Goal: Task Accomplishment & Management: Manage account settings

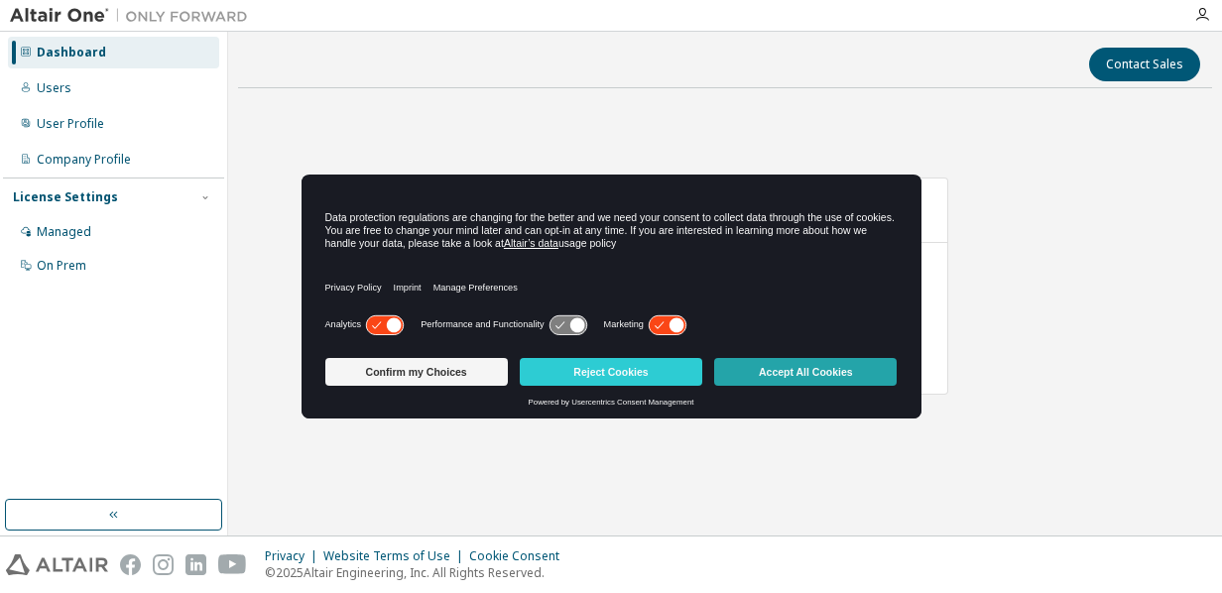
click at [794, 372] on button "Accept All Cookies" at bounding box center [805, 372] width 183 height 28
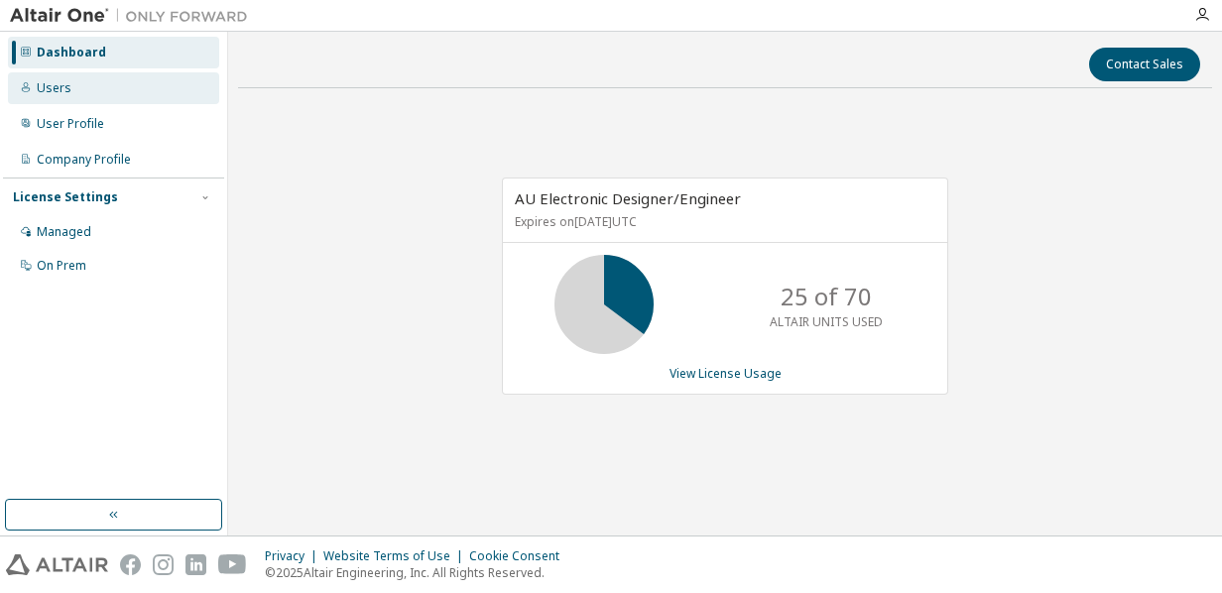
click at [90, 88] on div "Users" at bounding box center [113, 88] width 211 height 32
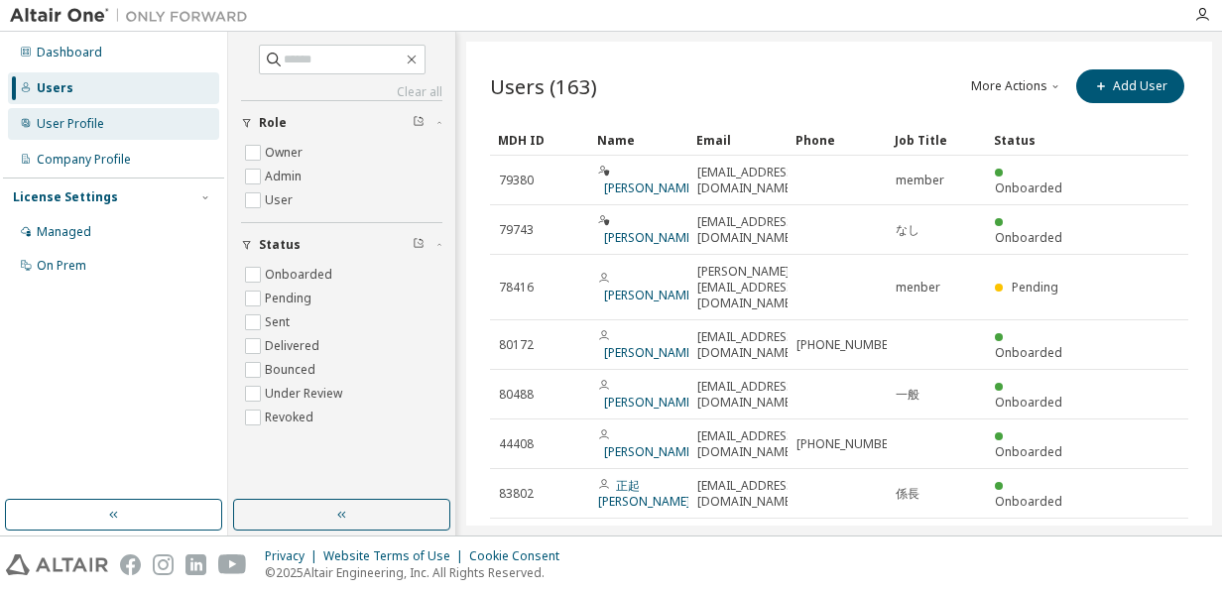
click at [82, 126] on div "User Profile" at bounding box center [70, 124] width 67 height 16
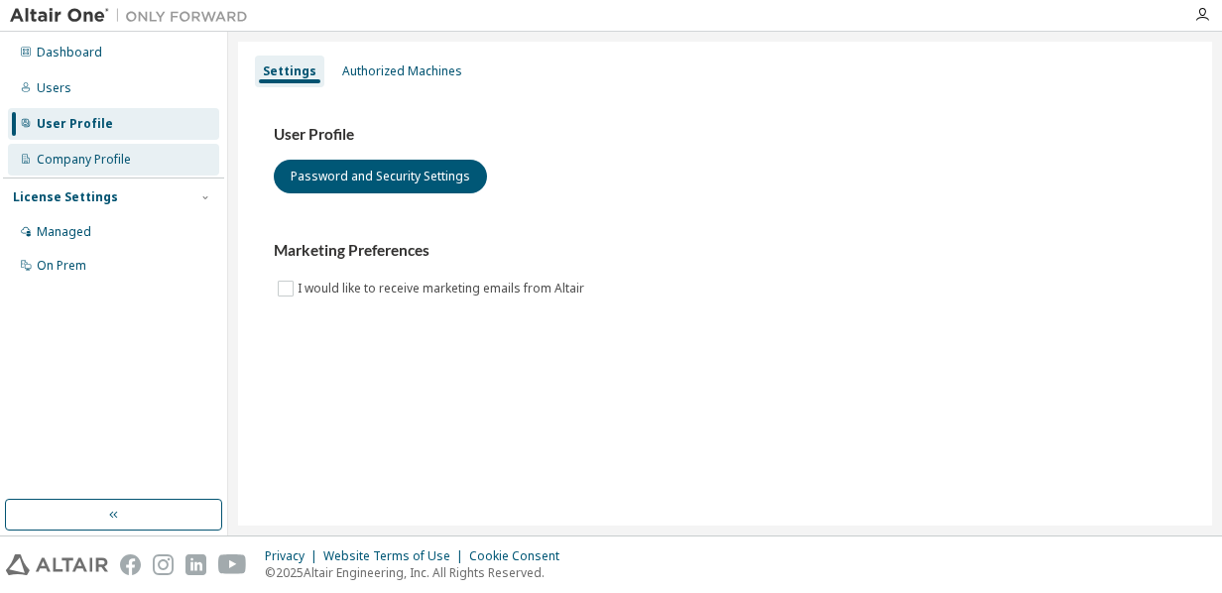
click at [91, 145] on div "Dashboard Users User Profile Company Profile License Settings Managed On Prem" at bounding box center [113, 159] width 221 height 249
click at [94, 158] on div "Company Profile" at bounding box center [84, 160] width 94 height 16
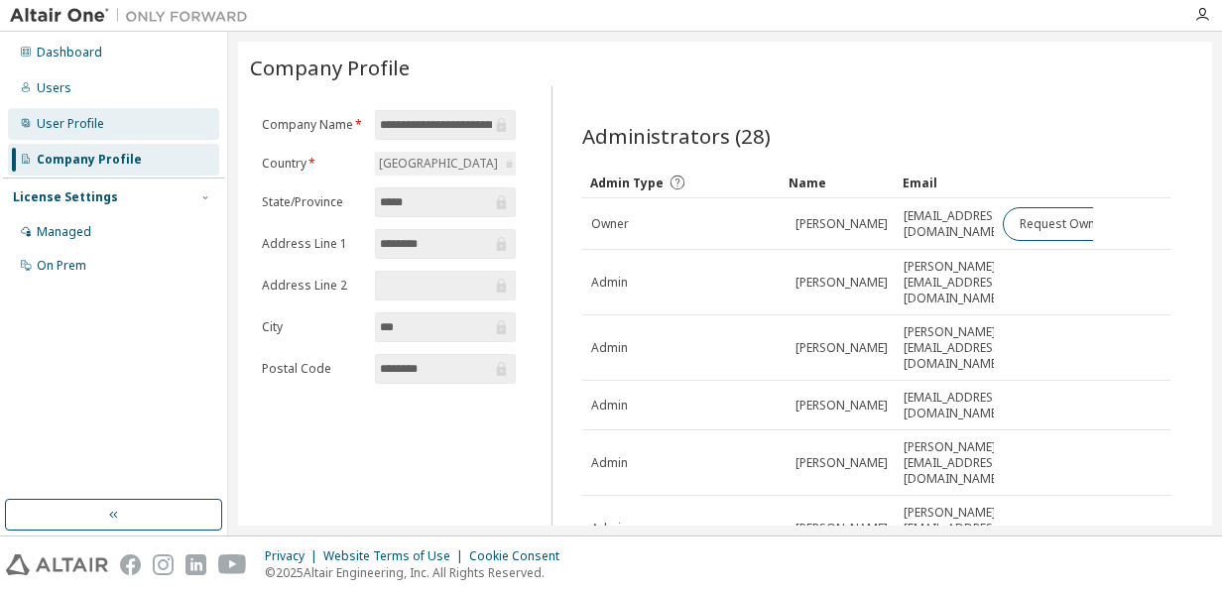
click at [95, 131] on div "User Profile" at bounding box center [70, 124] width 67 height 16
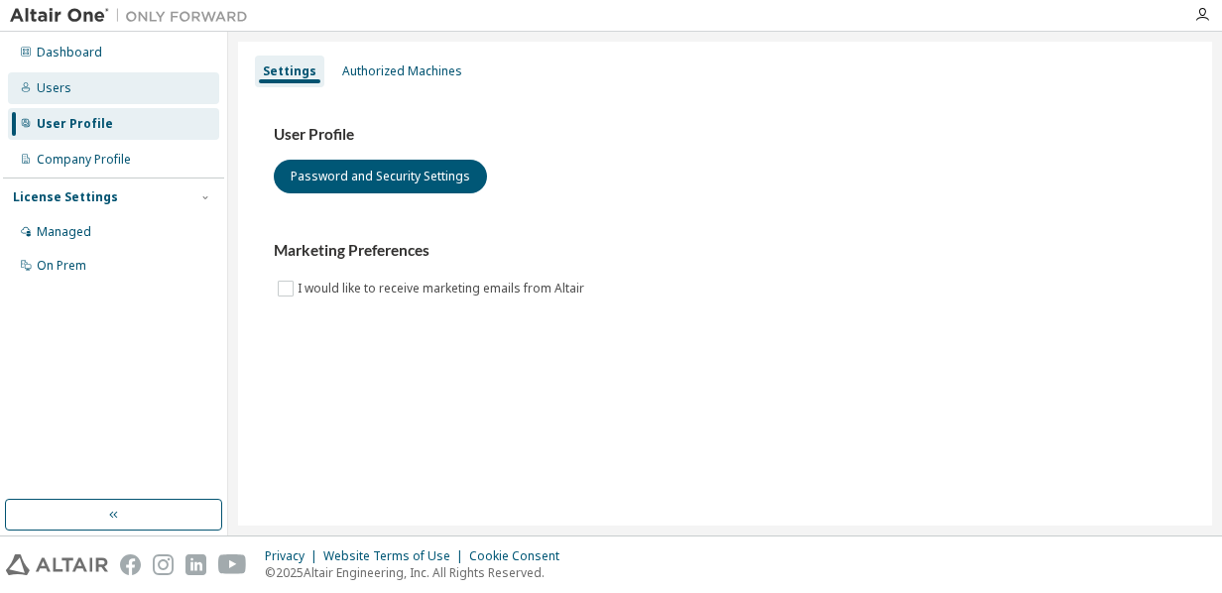
click at [87, 90] on div "Users" at bounding box center [113, 88] width 211 height 32
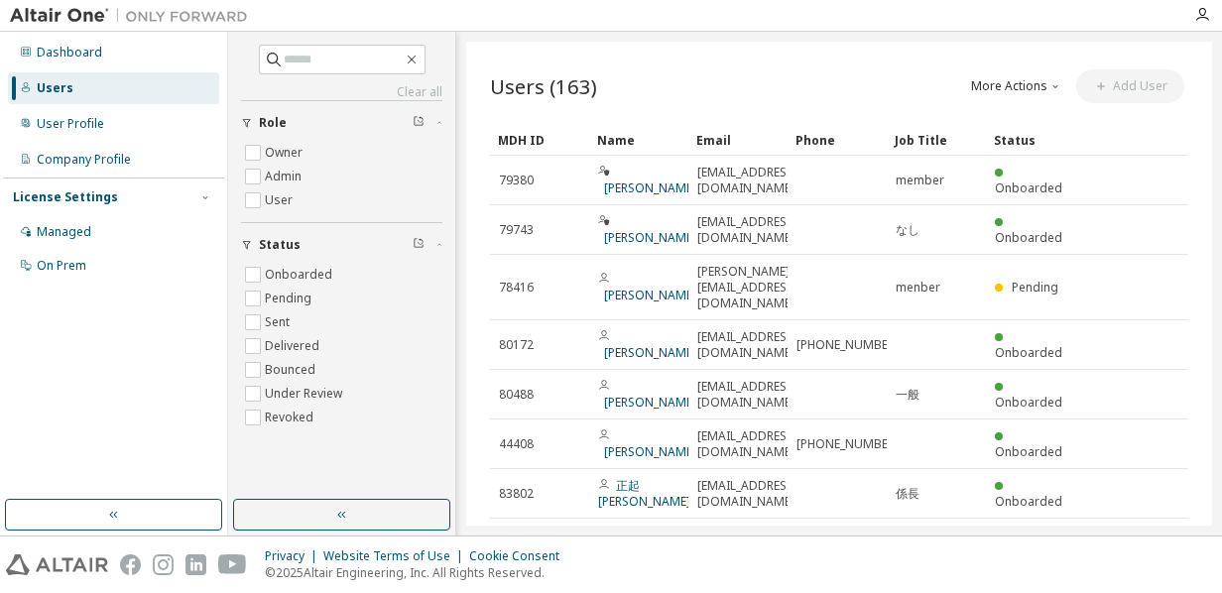
click at [87, 68] on div "Dashboard Users User Profile Company Profile License Settings Managed On Prem" at bounding box center [113, 159] width 221 height 249
click at [90, 54] on div "Dashboard" at bounding box center [69, 53] width 65 height 16
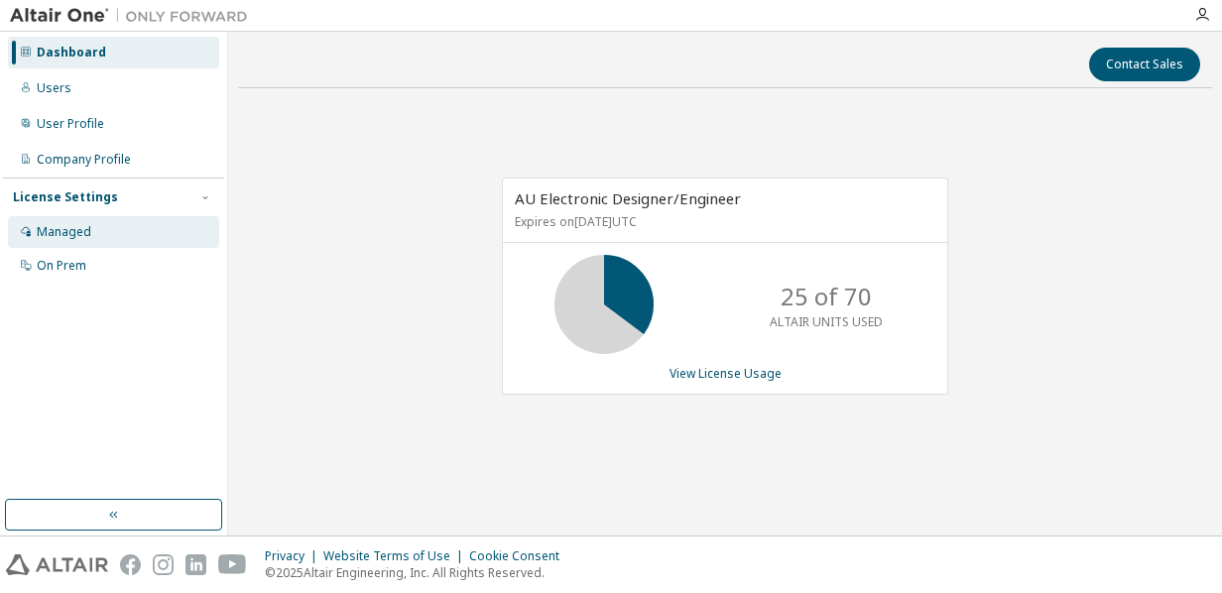
click at [81, 234] on div "Managed" at bounding box center [64, 232] width 55 height 16
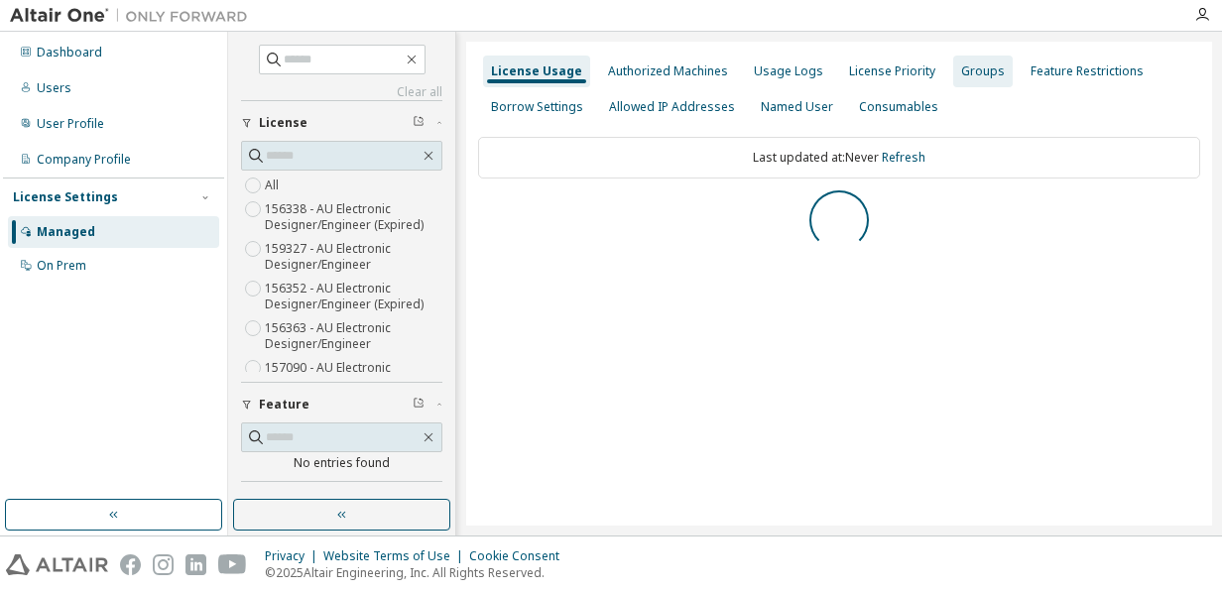
click at [963, 76] on div "Groups" at bounding box center [983, 71] width 44 height 16
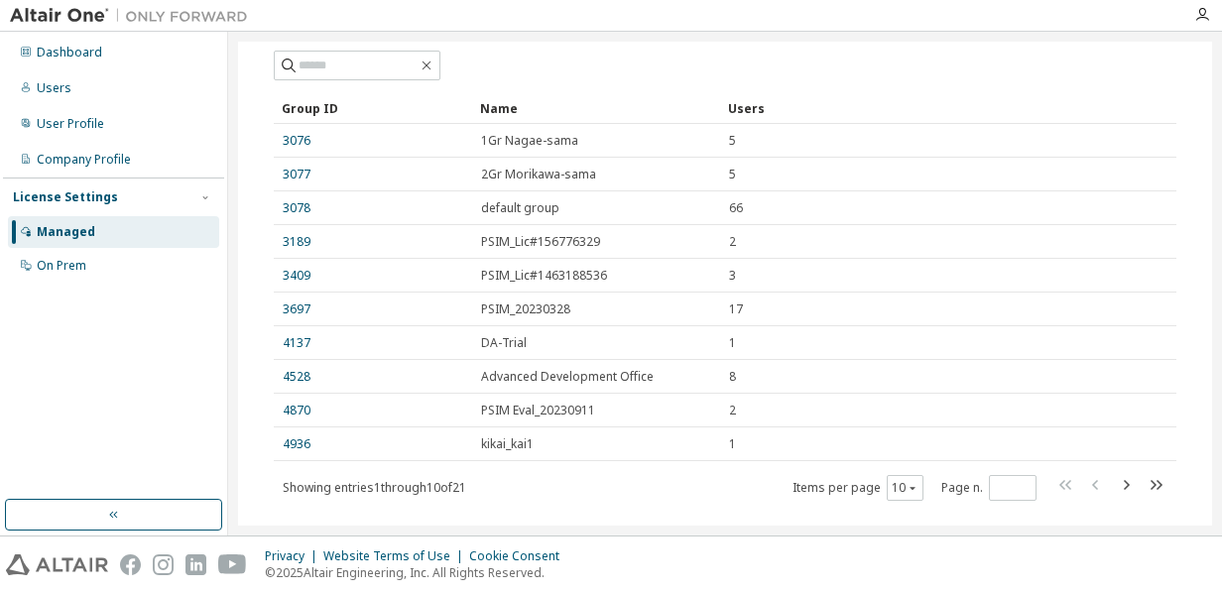
scroll to position [185, 0]
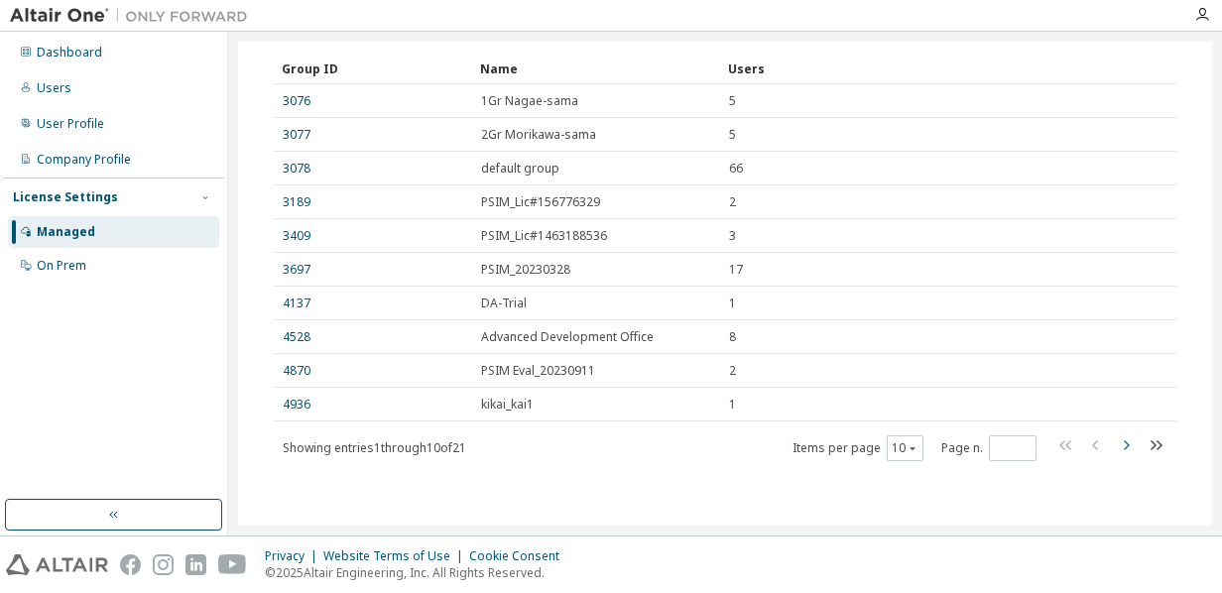
click at [1124, 442] on icon "button" at bounding box center [1127, 445] width 6 height 10
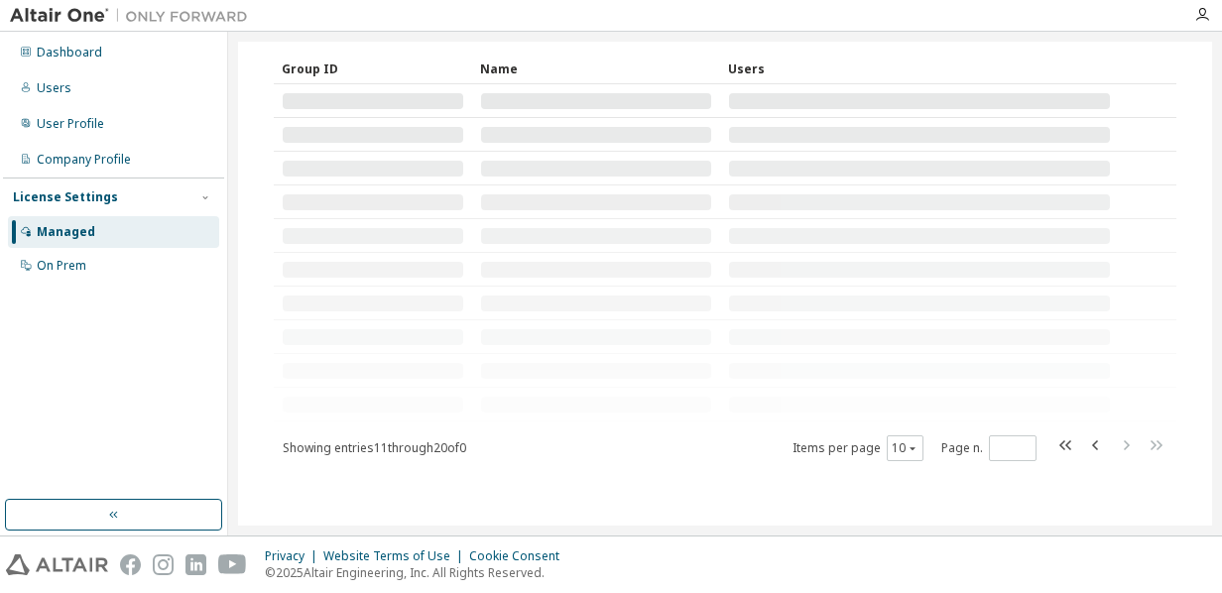
type input "*"
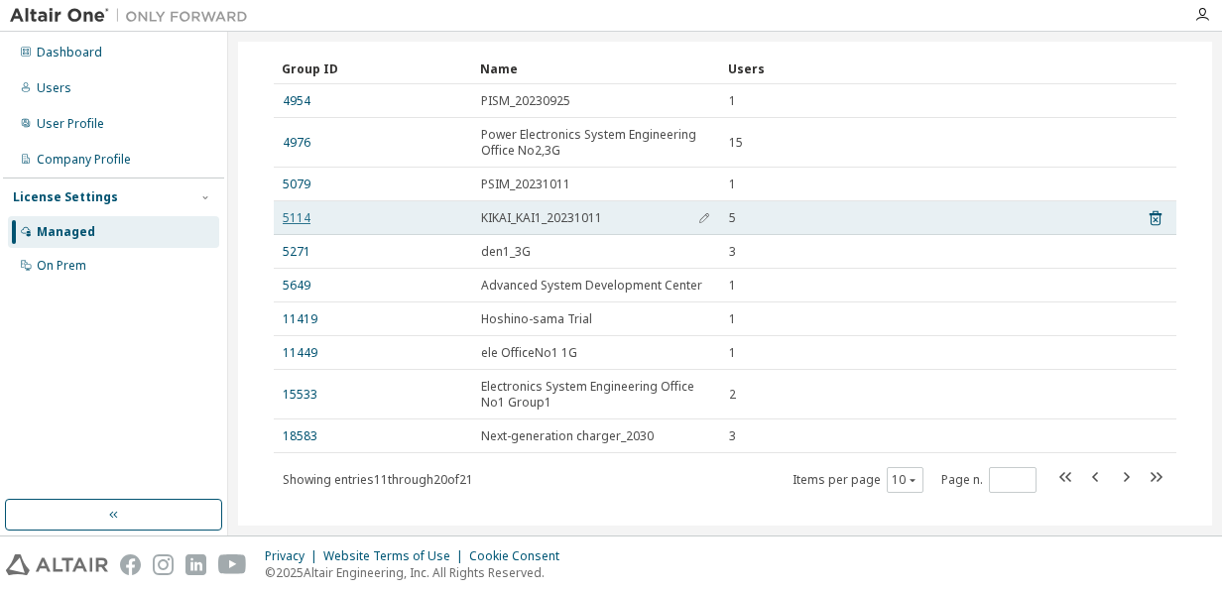
click at [290, 214] on link "5114" at bounding box center [297, 218] width 28 height 16
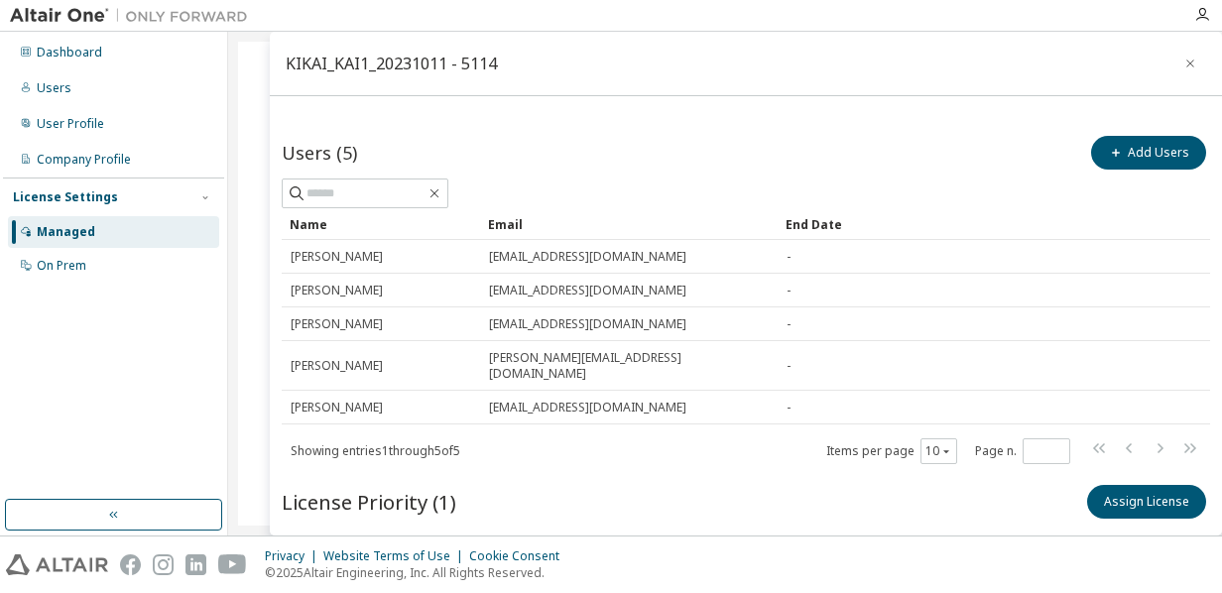
scroll to position [153, 0]
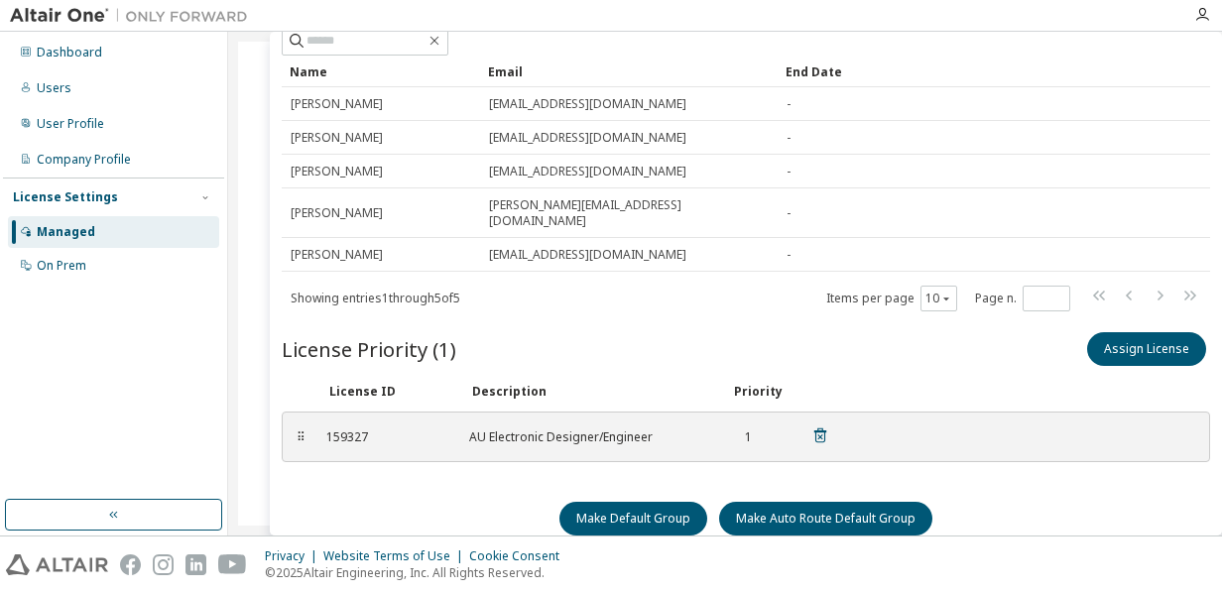
click at [545, 430] on div "AU Electronic Designer/Engineer" at bounding box center [588, 438] width 238 height 16
click at [325, 425] on div "159327 AU Electronic Designer/Engineer 1" at bounding box center [577, 437] width 527 height 33
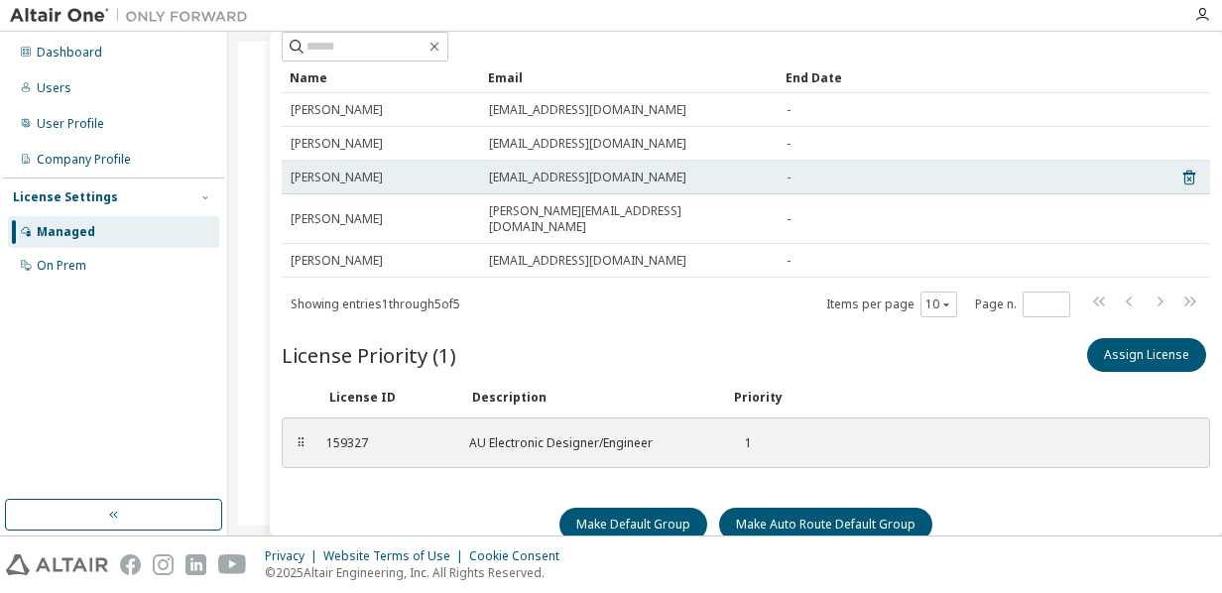
scroll to position [151, 0]
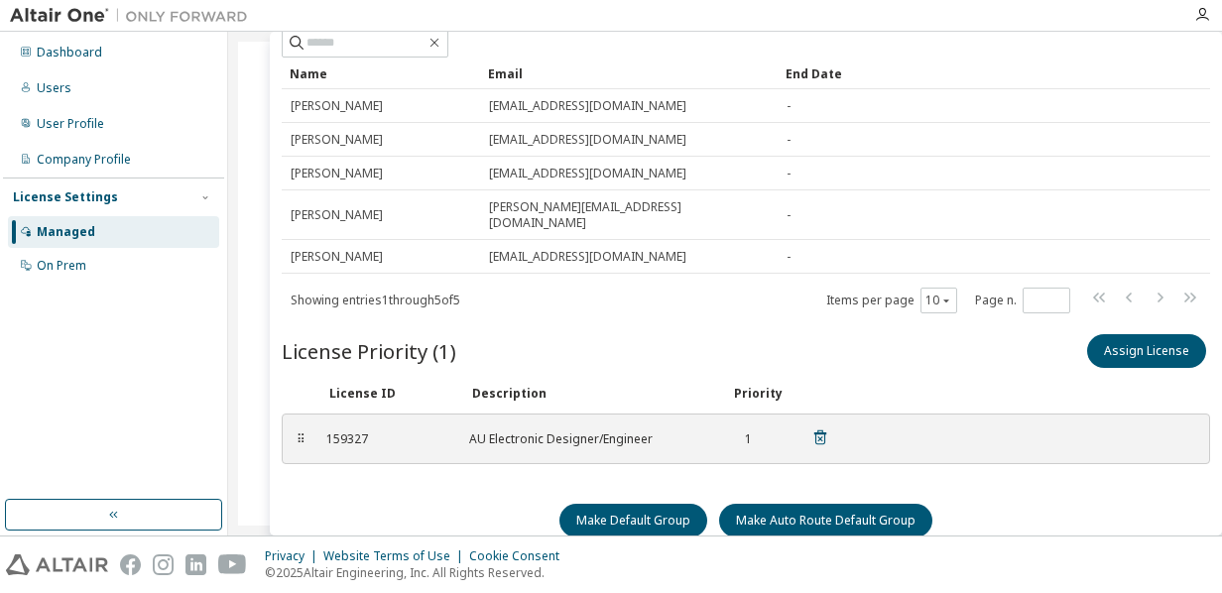
click at [551, 432] on div "AU Electronic Designer/Engineer" at bounding box center [588, 440] width 238 height 16
click at [371, 432] on div "159327" at bounding box center [385, 440] width 119 height 16
click at [577, 434] on div "159327 AU Electronic Designer/Engineer 1" at bounding box center [577, 439] width 527 height 33
click at [1137, 342] on button "Assign License" at bounding box center [1146, 351] width 119 height 34
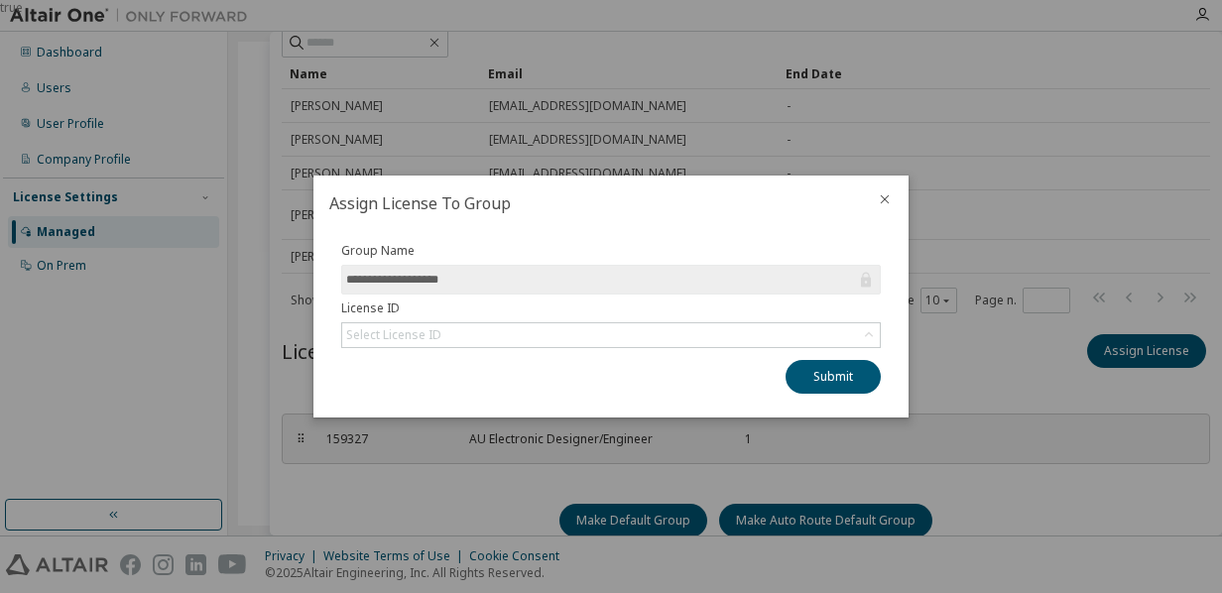
click at [877, 199] on icon "close" at bounding box center [885, 199] width 16 height 16
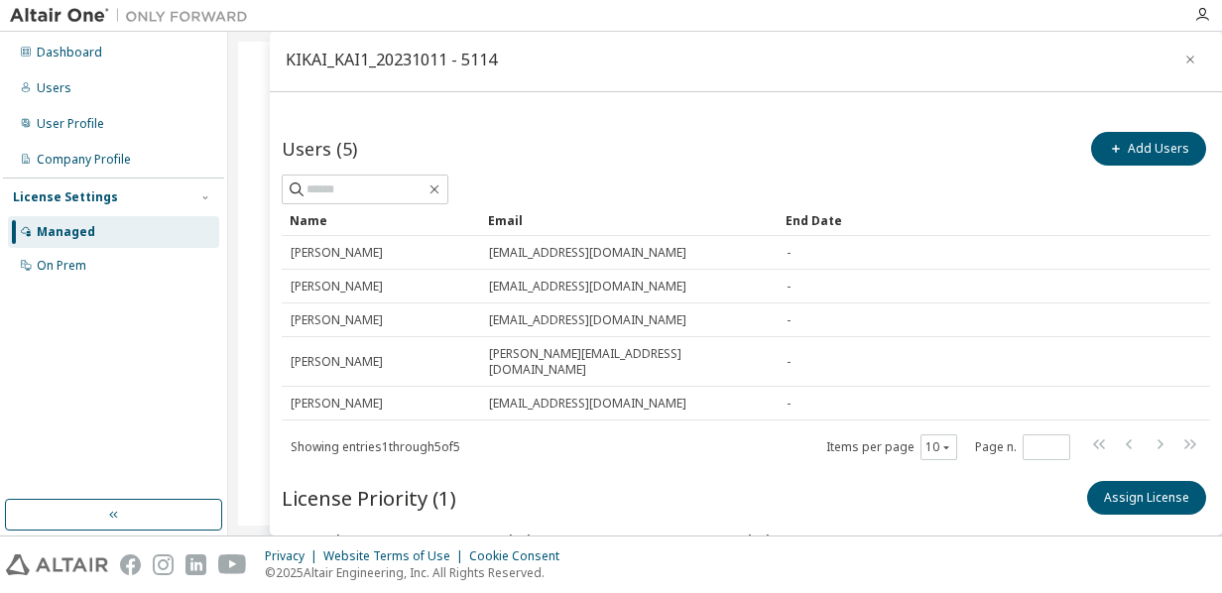
scroll to position [0, 0]
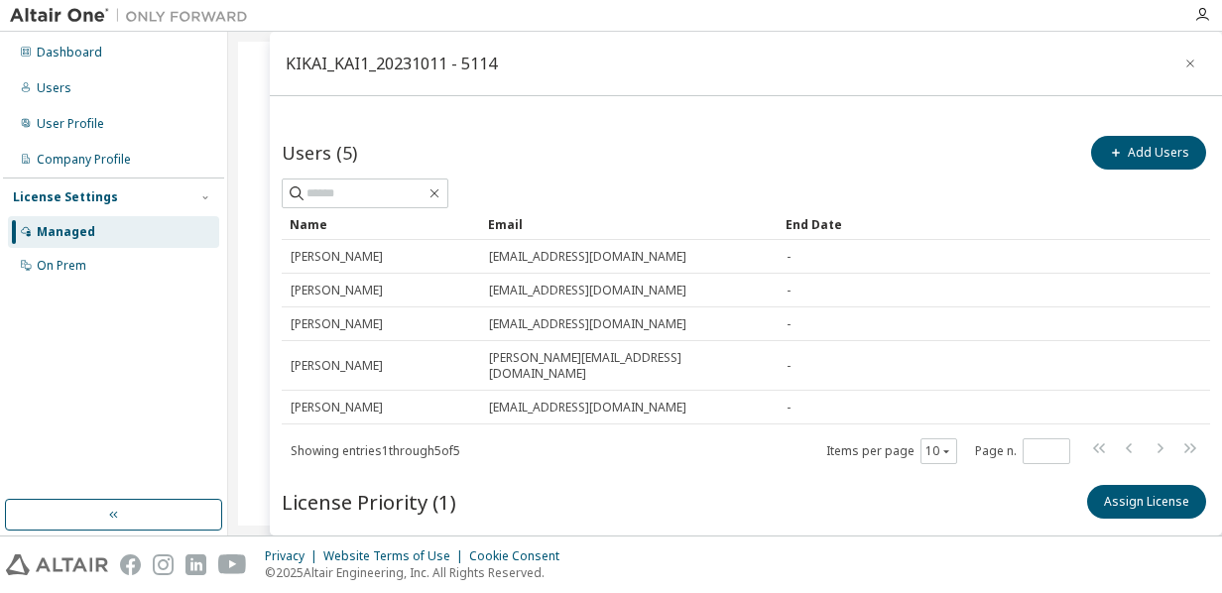
click at [64, 235] on div "Managed" at bounding box center [66, 232] width 59 height 16
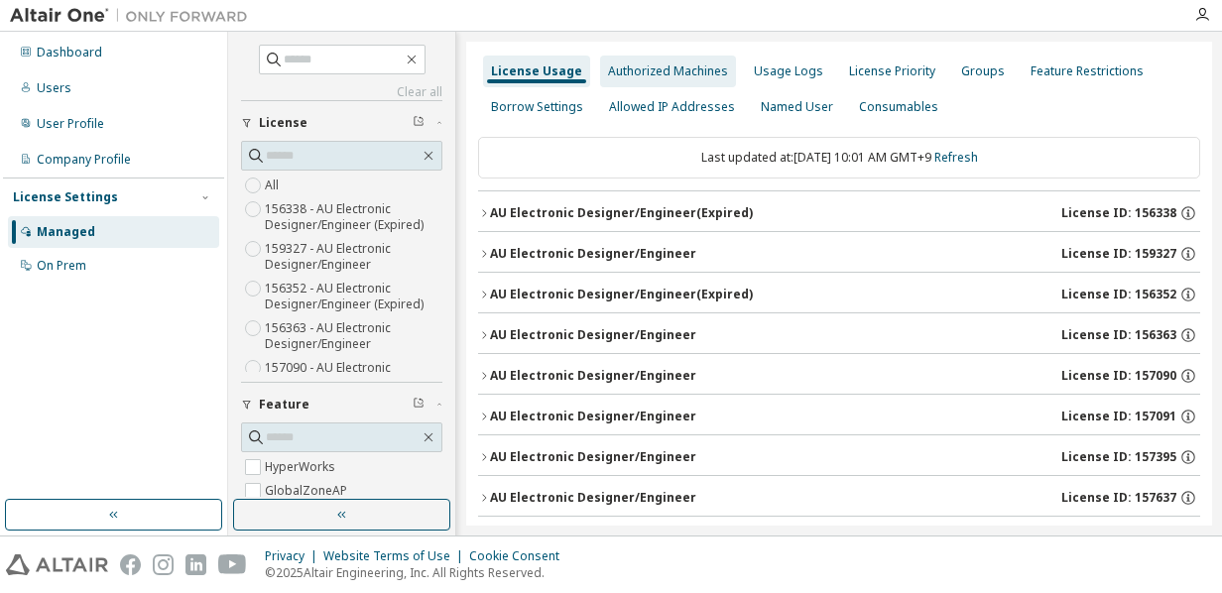
click at [697, 71] on div "Authorized Machines" at bounding box center [668, 71] width 120 height 16
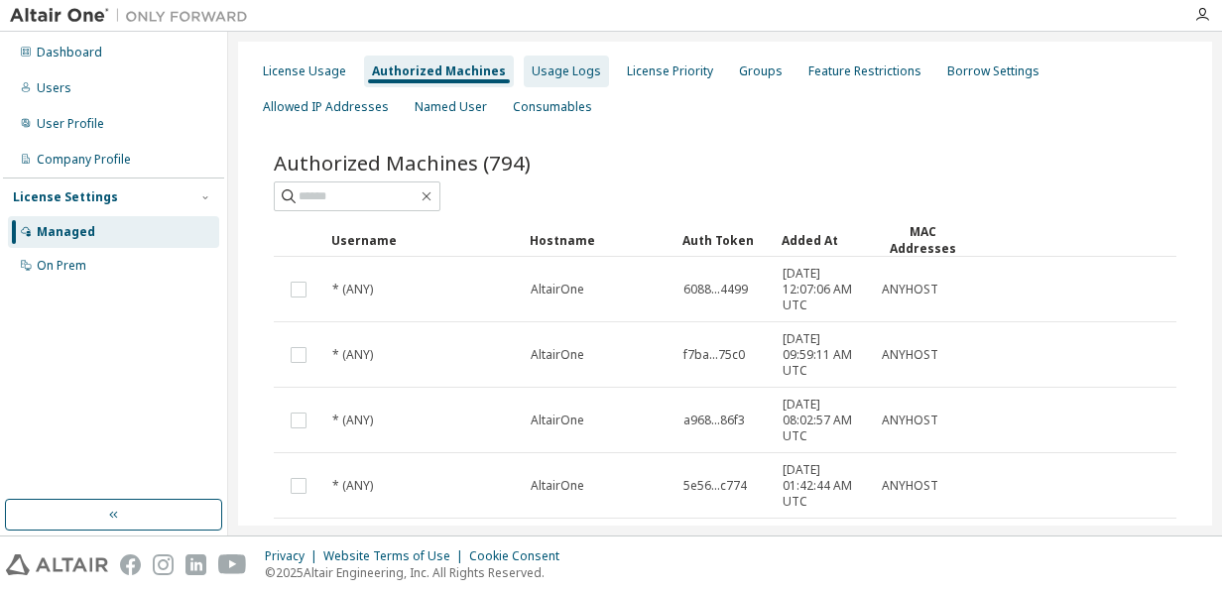
click at [552, 69] on div "Usage Logs" at bounding box center [566, 71] width 69 height 16
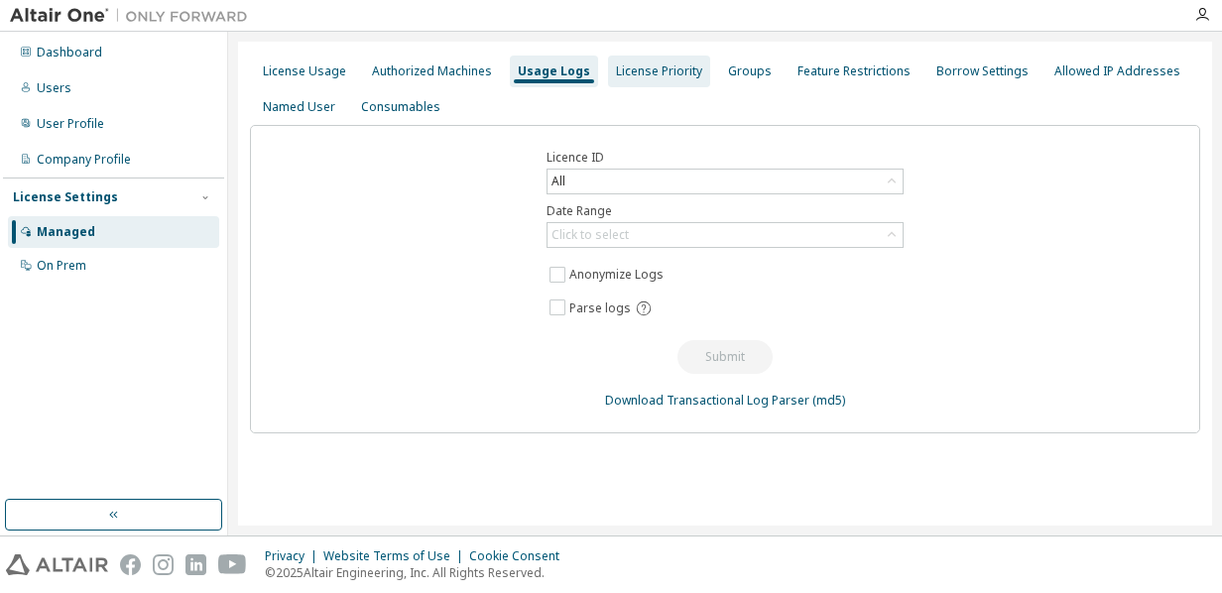
click at [652, 63] on div "License Priority" at bounding box center [659, 71] width 86 height 16
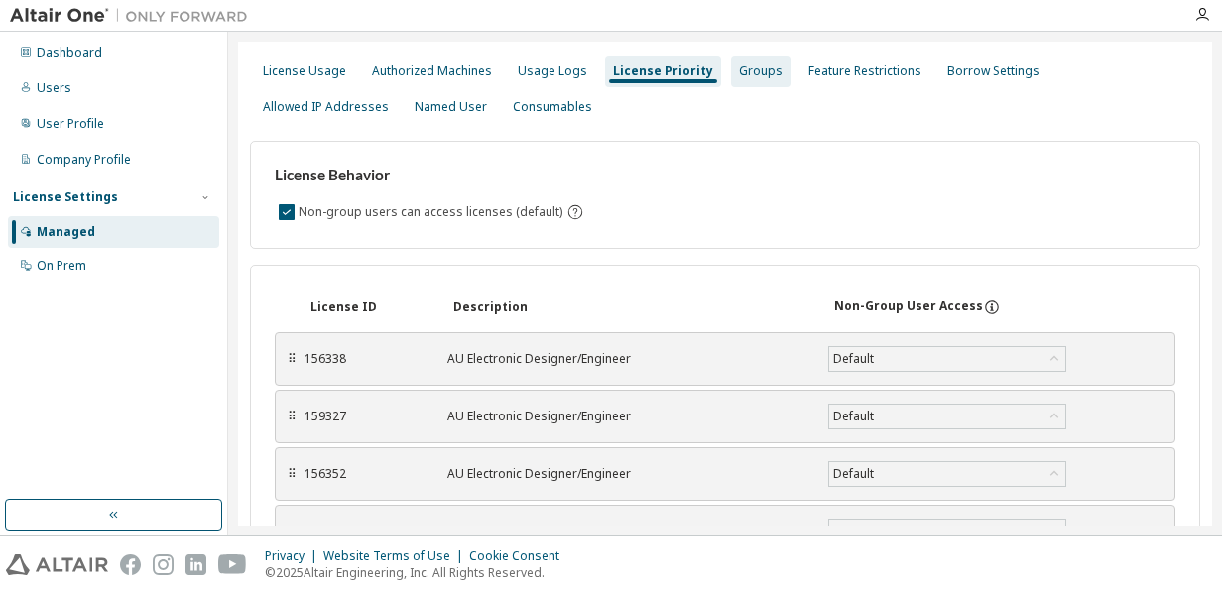
click at [761, 66] on div "Groups" at bounding box center [761, 71] width 44 height 16
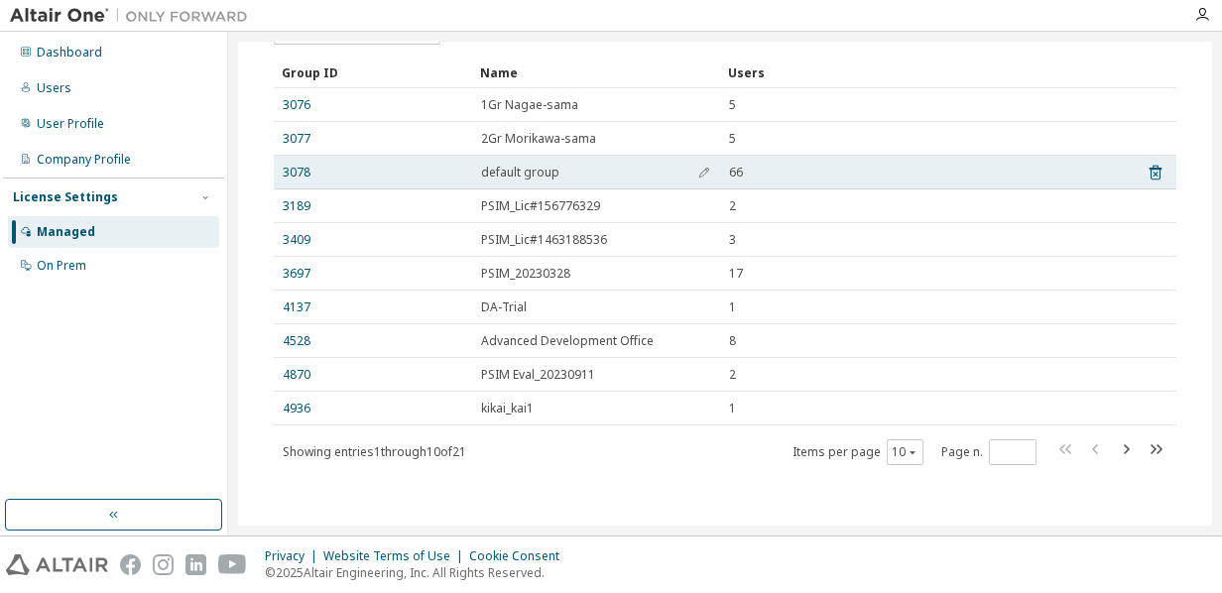
scroll to position [185, 0]
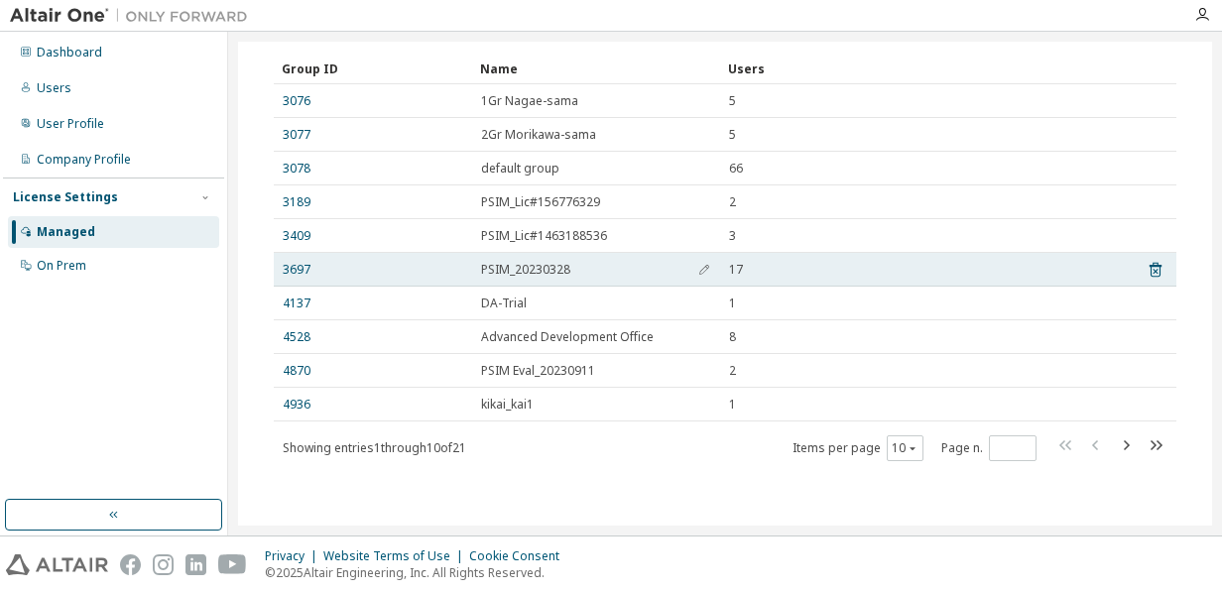
click at [531, 269] on span "PSIM_20230328" at bounding box center [525, 270] width 89 height 16
click at [292, 271] on link "3697" at bounding box center [297, 270] width 28 height 16
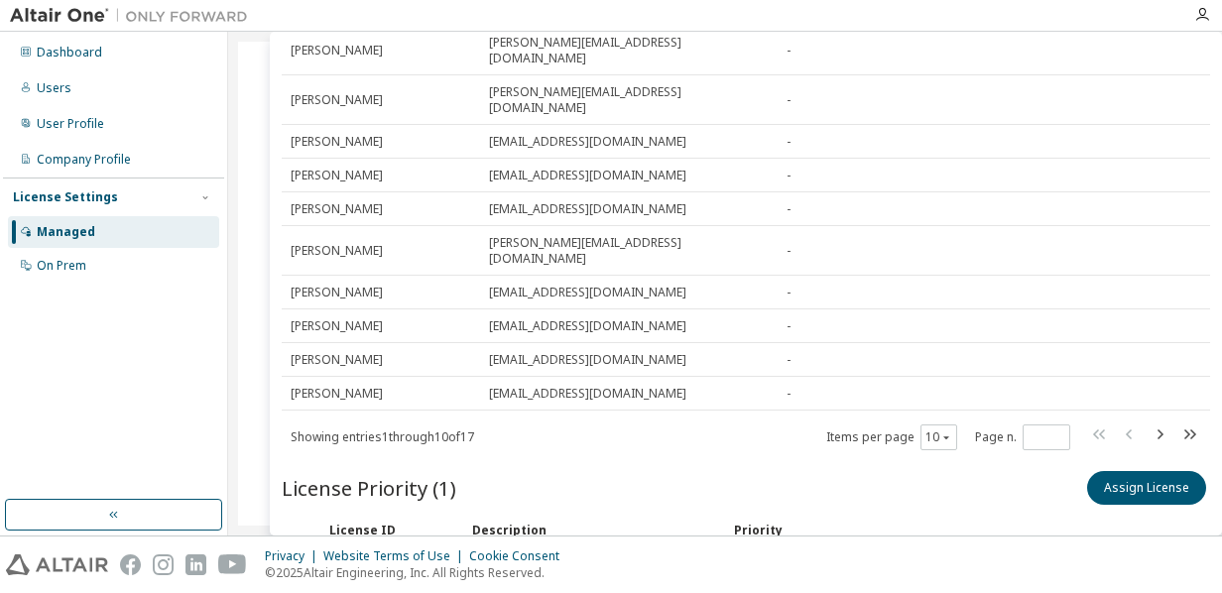
scroll to position [227, 0]
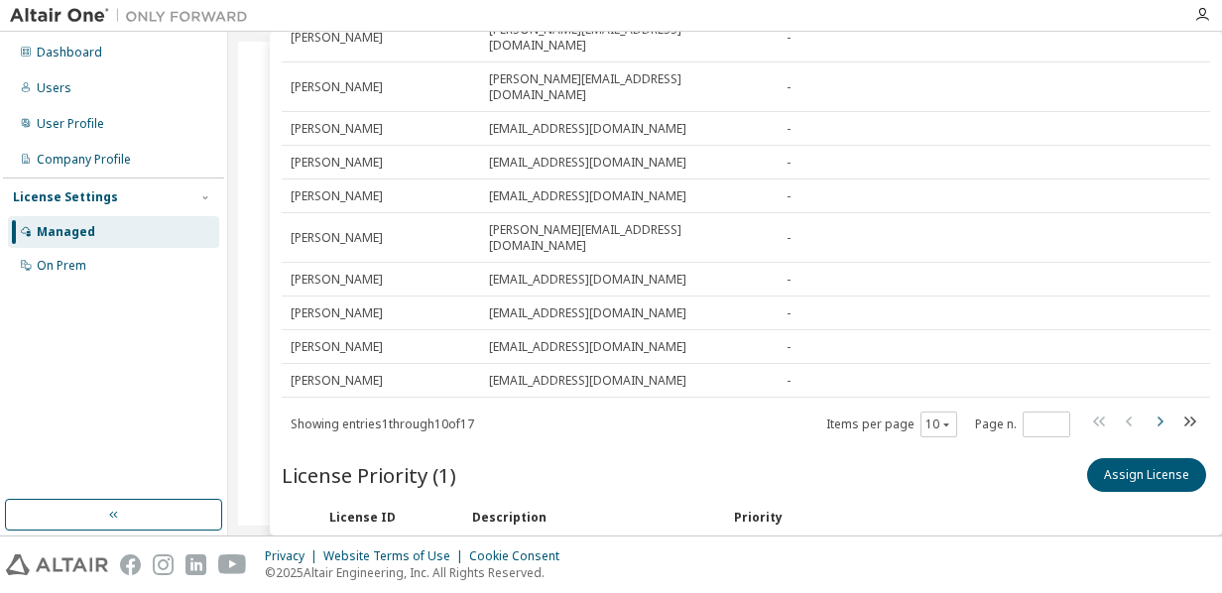
click at [1151, 410] on icon "button" at bounding box center [1160, 422] width 24 height 24
type input "*"
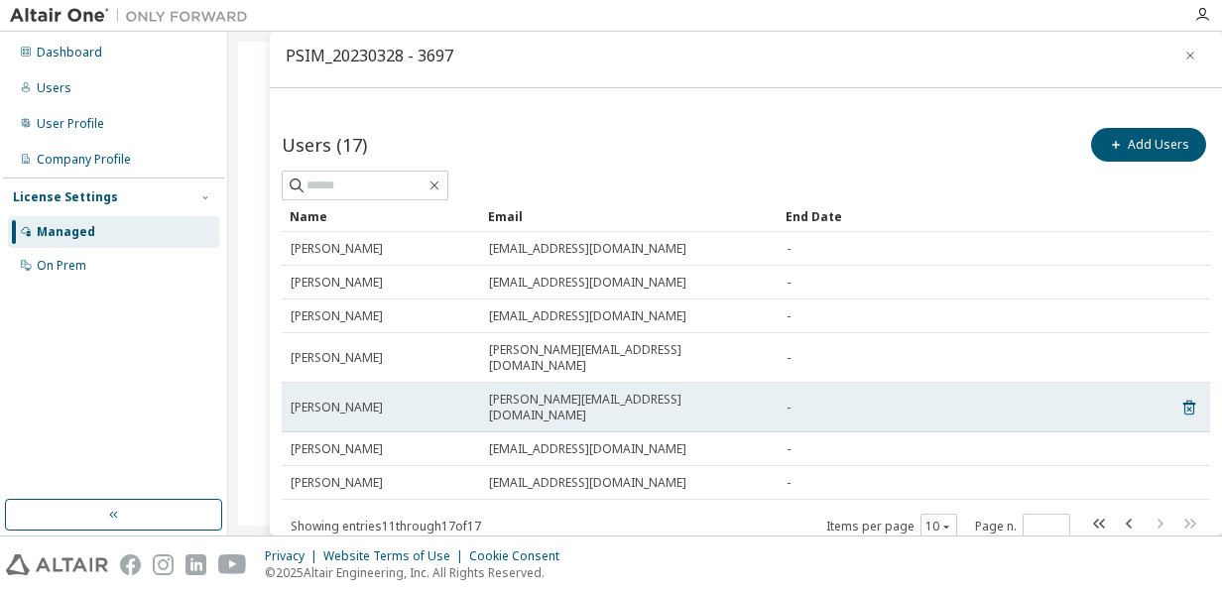
scroll to position [0, 0]
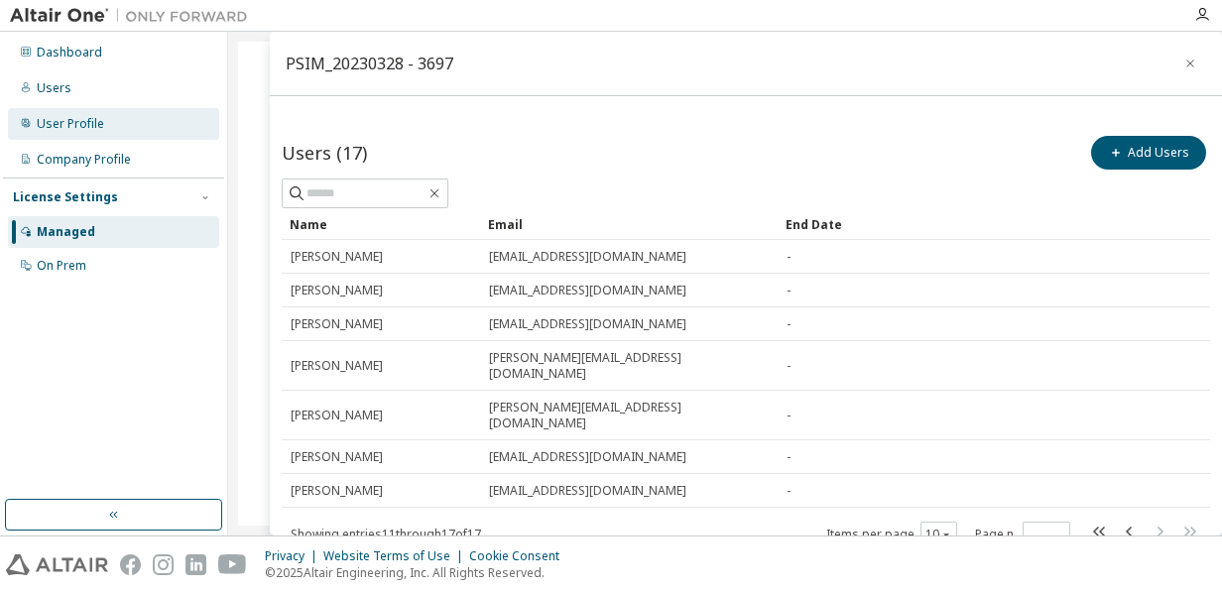
click at [79, 116] on div "User Profile" at bounding box center [70, 124] width 67 height 16
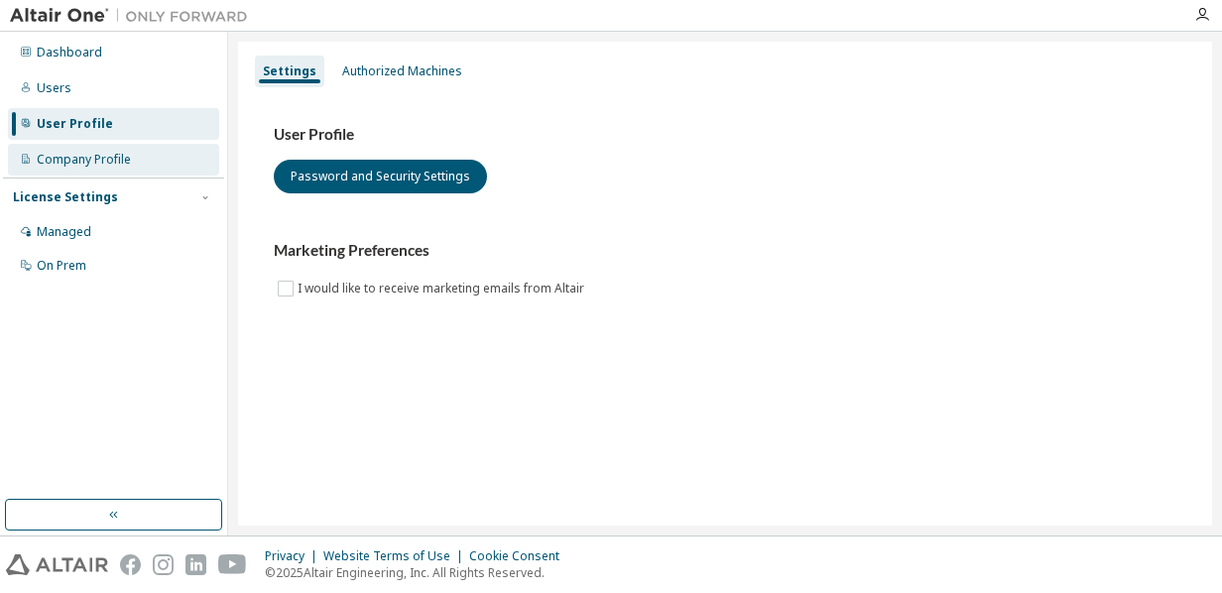
click at [89, 152] on div "Company Profile" at bounding box center [84, 160] width 94 height 16
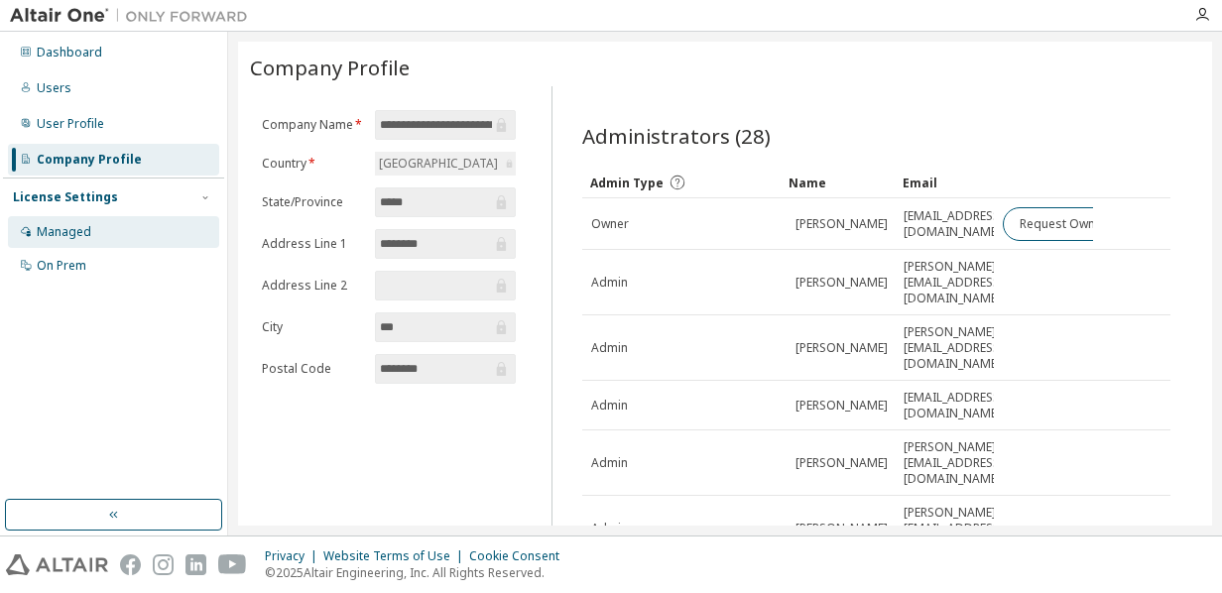
click at [81, 229] on div "Managed" at bounding box center [64, 232] width 55 height 16
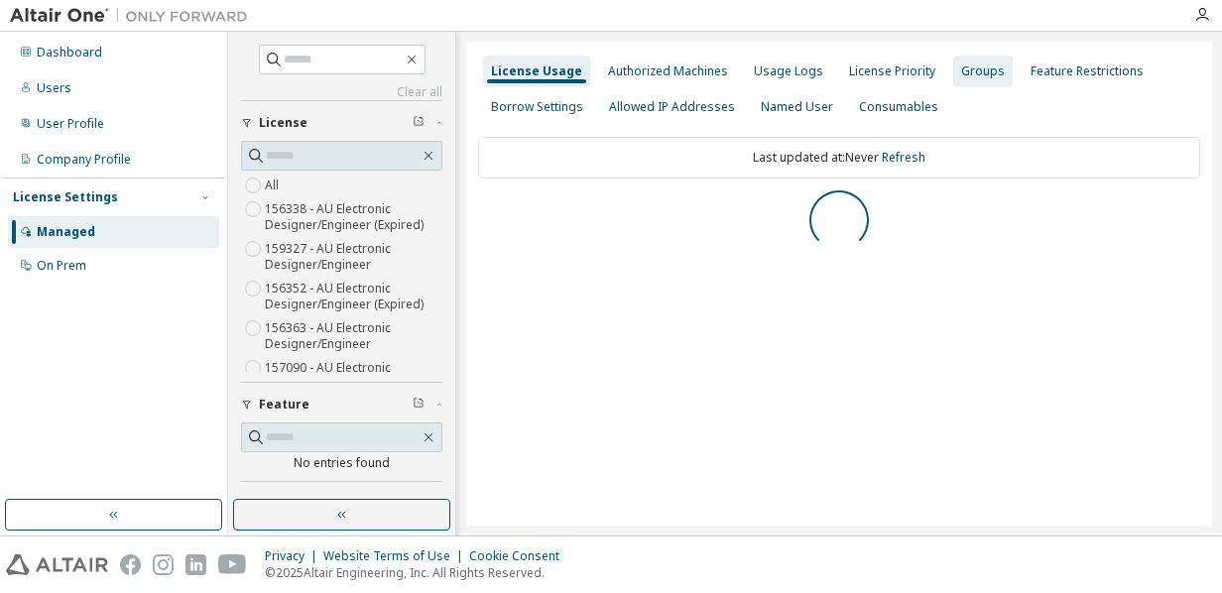
click at [966, 66] on div "Groups" at bounding box center [983, 71] width 44 height 16
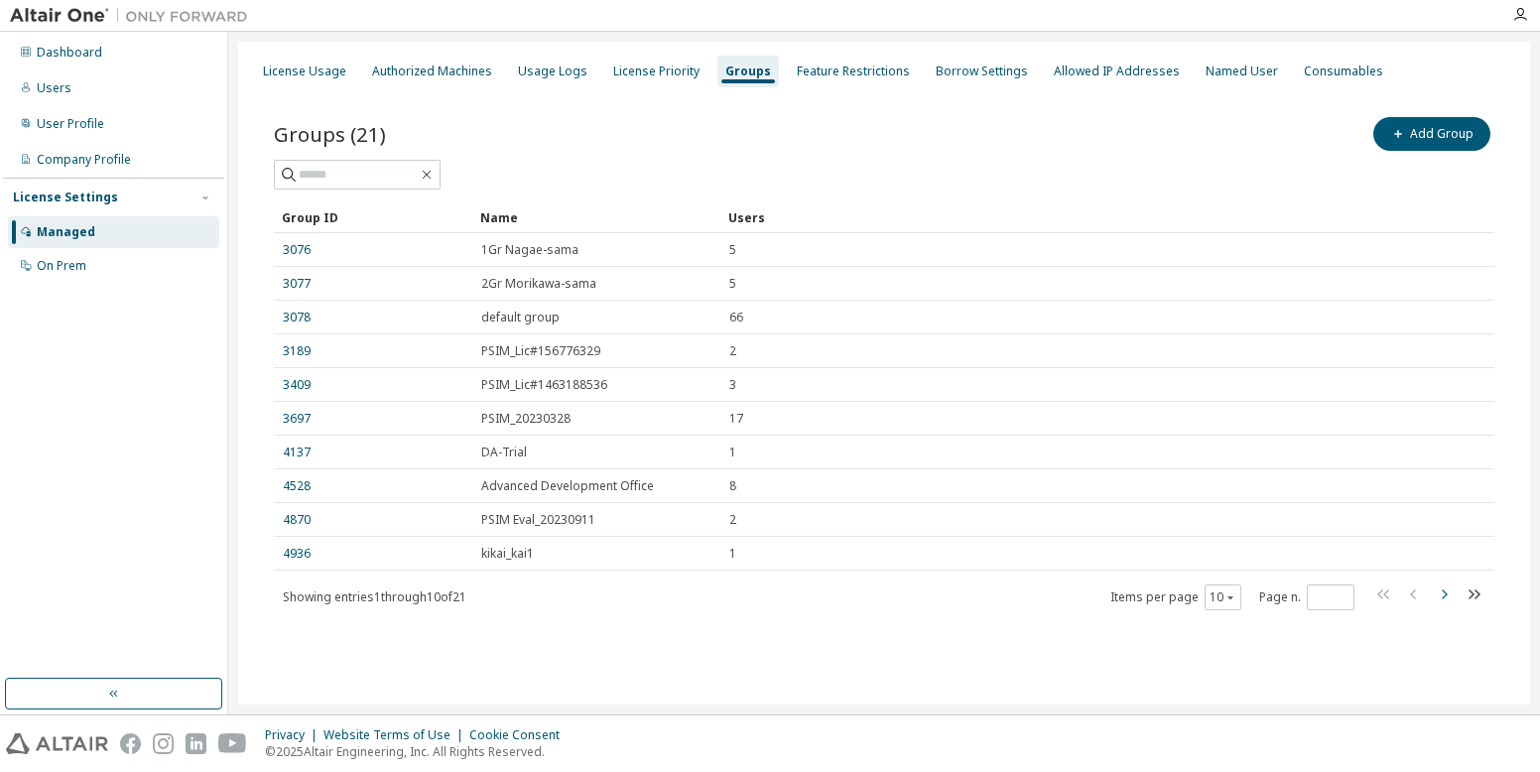
click at [1221, 592] on icon "button" at bounding box center [1443, 594] width 24 height 24
type input "*"
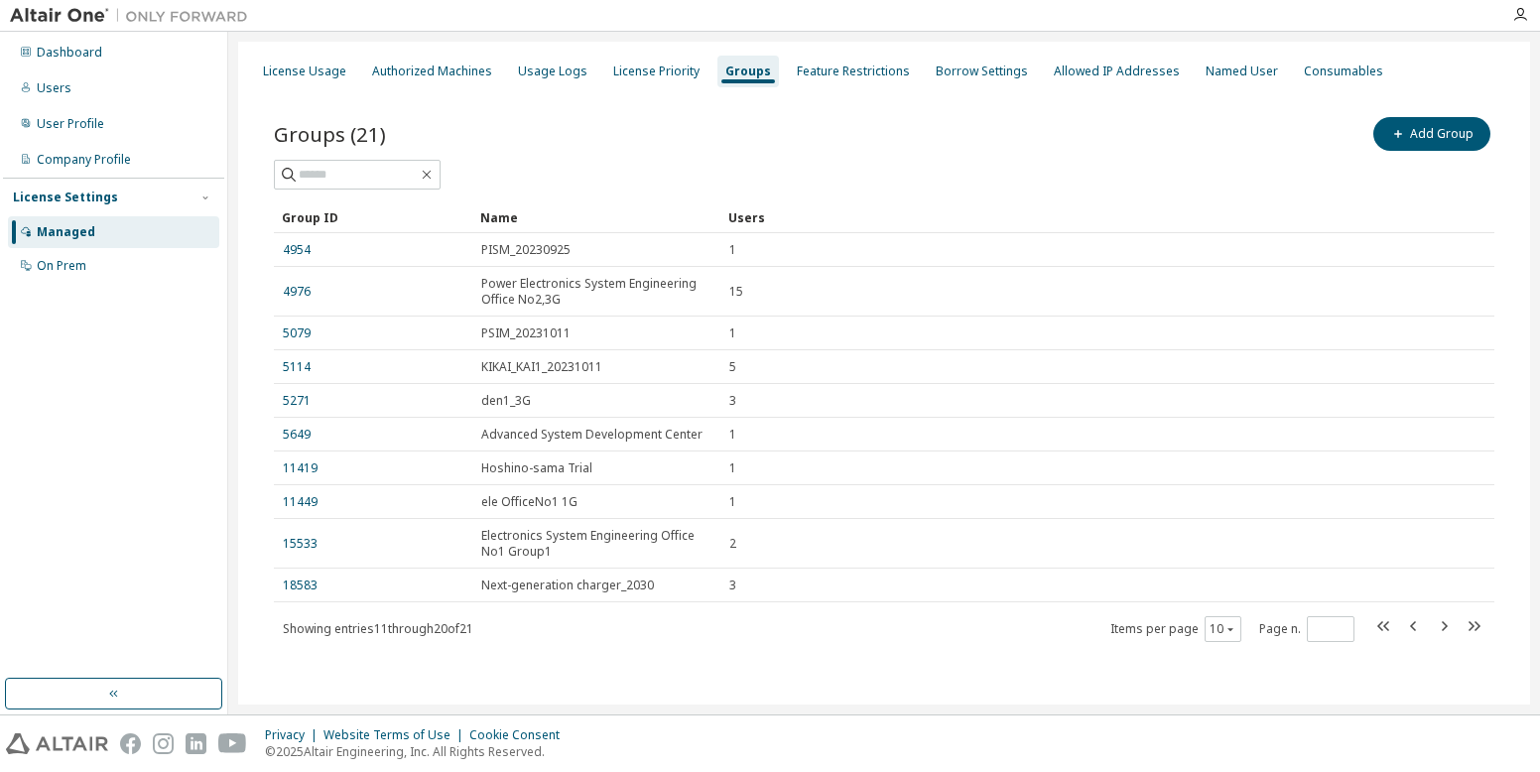
click at [549, 363] on span "KIKAI_KAI1_20231011" at bounding box center [541, 367] width 121 height 16
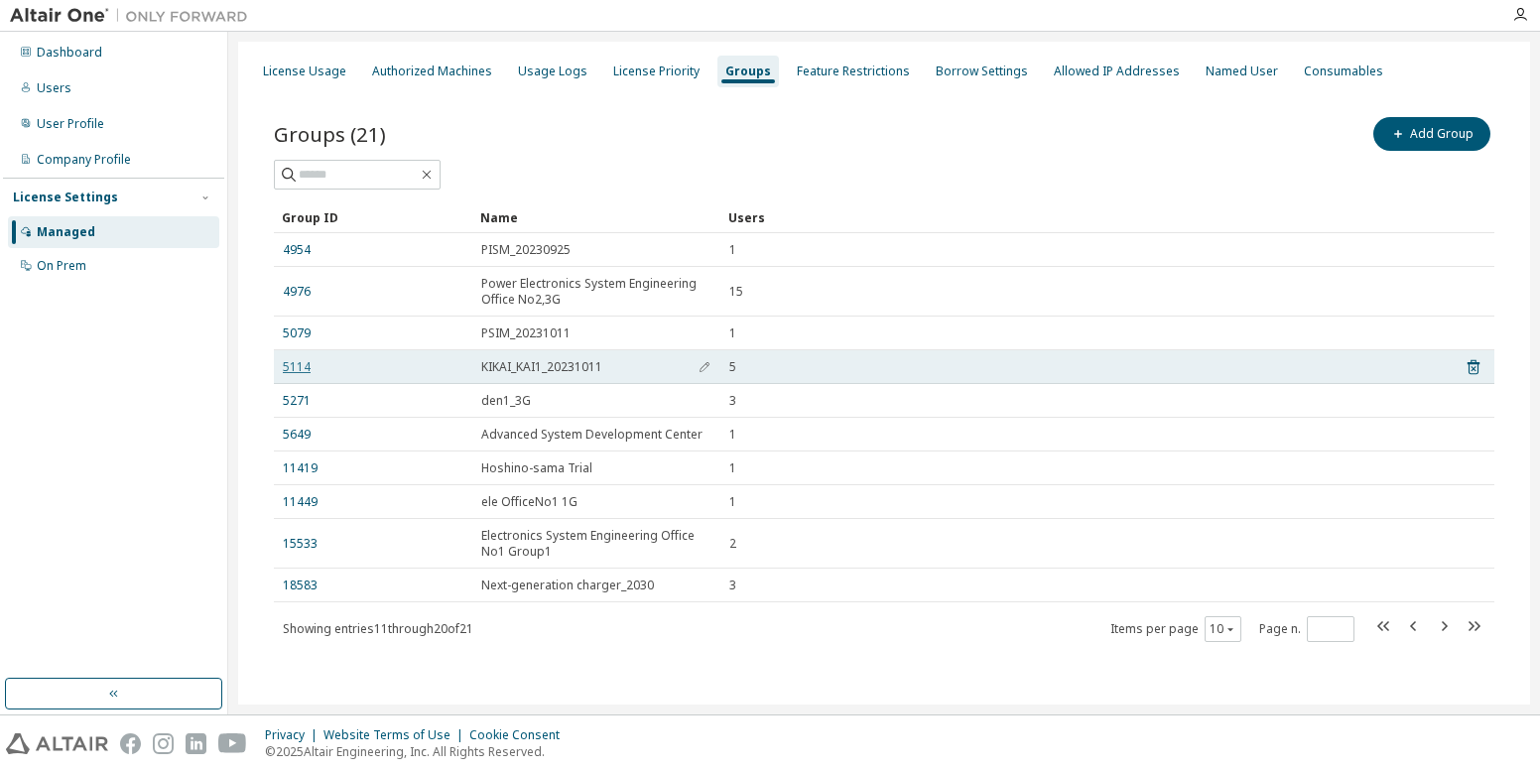
click at [288, 366] on link "5114" at bounding box center [297, 367] width 28 height 16
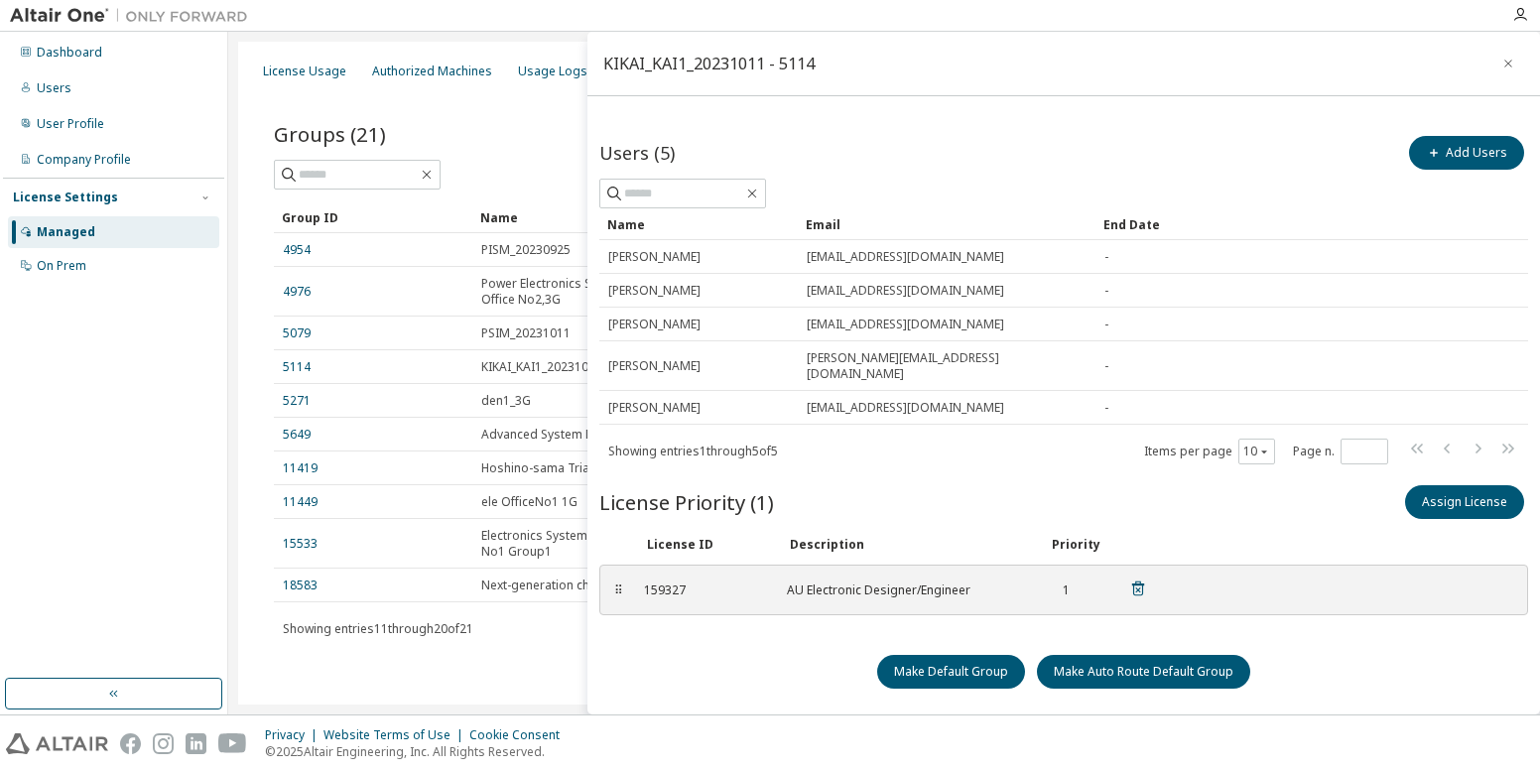
click at [682, 582] on div "159327" at bounding box center [703, 590] width 119 height 16
click at [811, 582] on div "AU Electronic Designer/Engineer" at bounding box center [906, 590] width 238 height 16
click at [869, 582] on div "AU Electronic Designer/Engineer" at bounding box center [906, 590] width 238 height 16
click at [78, 51] on div "Dashboard" at bounding box center [69, 53] width 65 height 16
